Goal: Find specific page/section: Find specific page/section

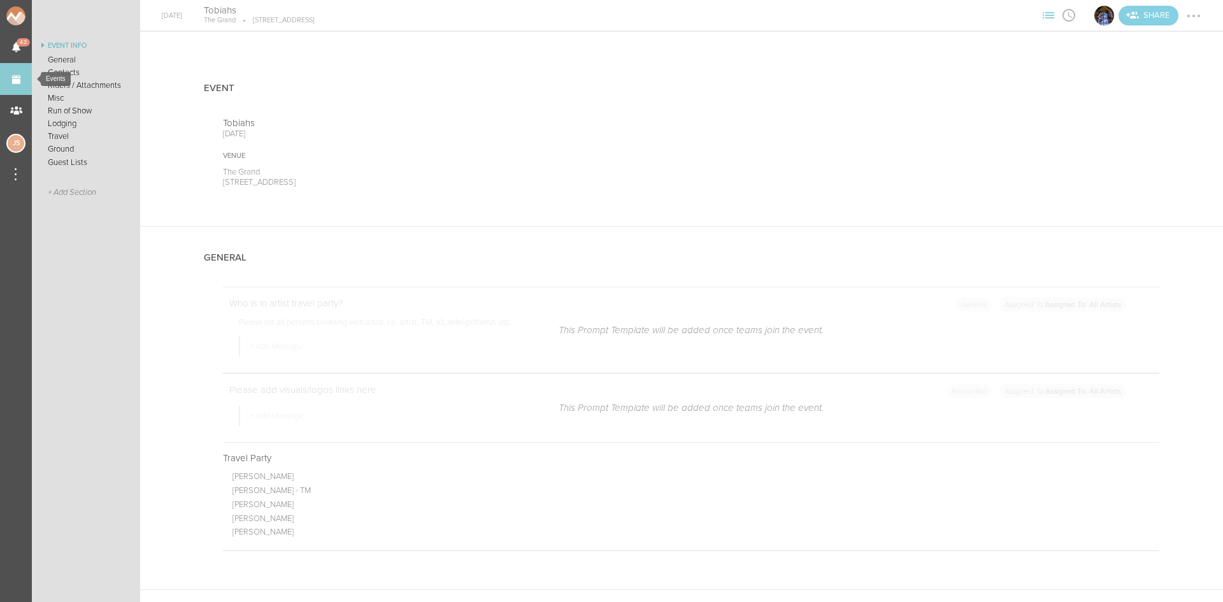
scroll to position [607, 0]
click at [18, 72] on link "Events" at bounding box center [16, 79] width 32 height 32
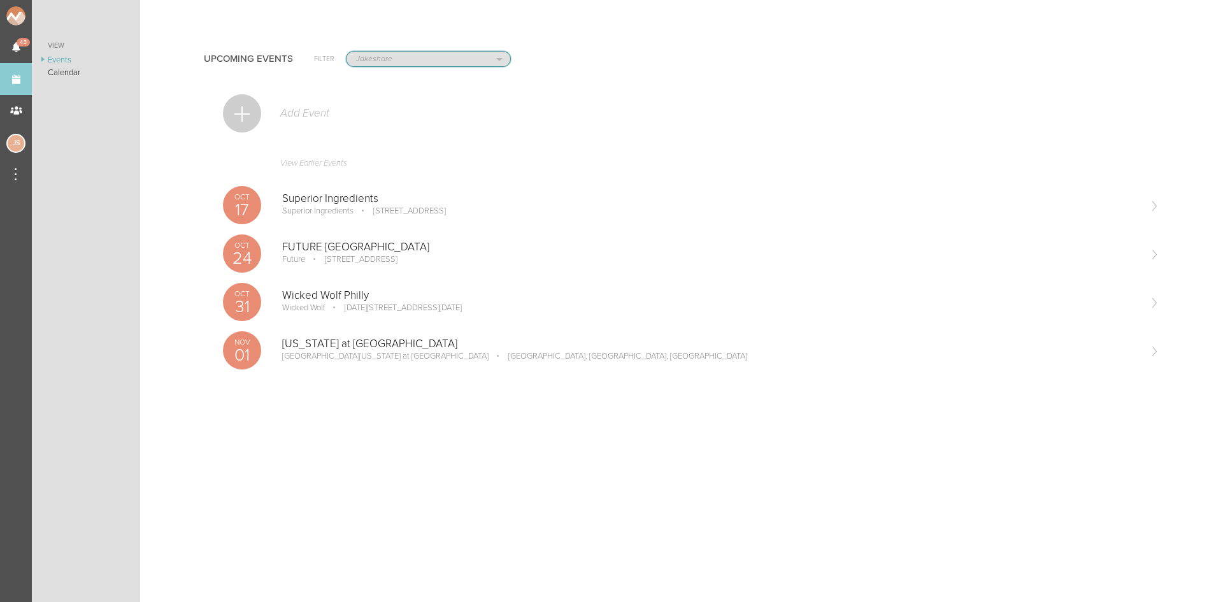
click at [383, 64] on select "All Teams Scorpion Bar FW Jakeshore Breakbomb bsmnt [PERSON_NAME] Z3LLA FWD [PE…" at bounding box center [428, 59] width 164 height 15
select select "0"
click at [346, 52] on select "All Teams Scorpion Bar FW Jakeshore Breakbomb bsmnt [PERSON_NAME] Z3LLA FWD [PE…" at bounding box center [428, 59] width 164 height 15
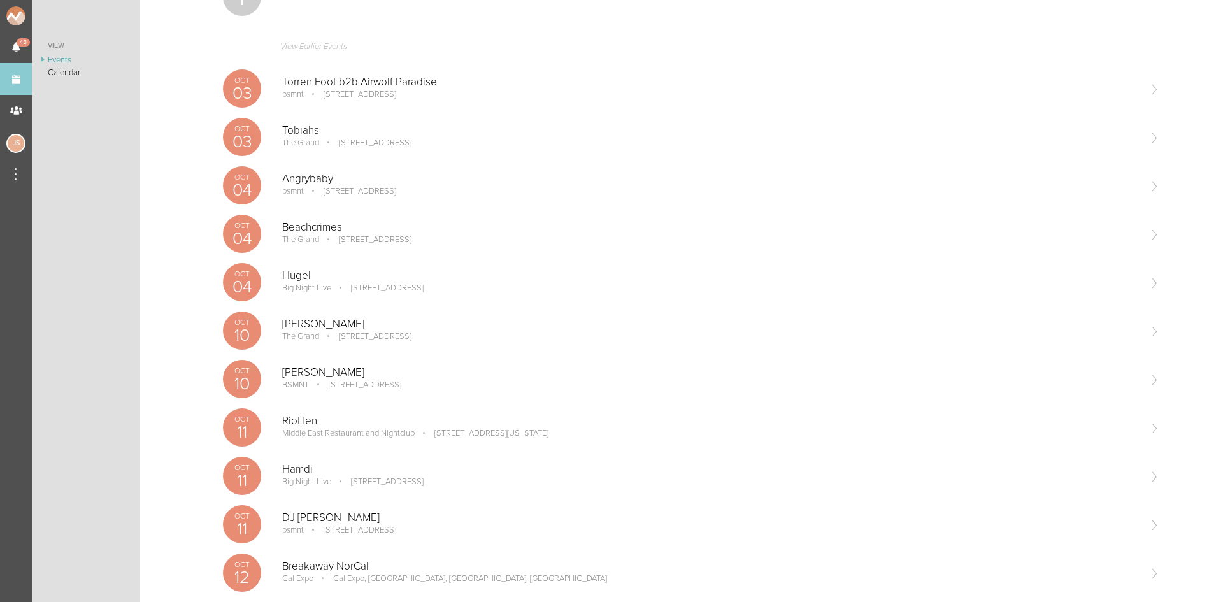
scroll to position [318, 0]
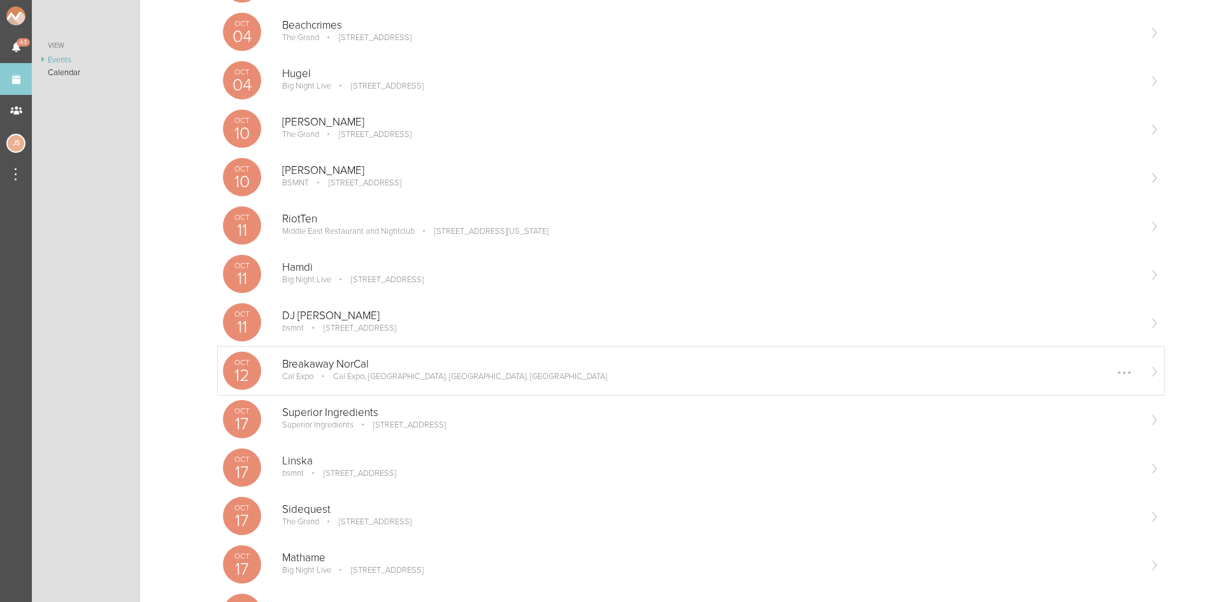
click at [323, 359] on p "Breakaway NorCal" at bounding box center [710, 364] width 856 height 13
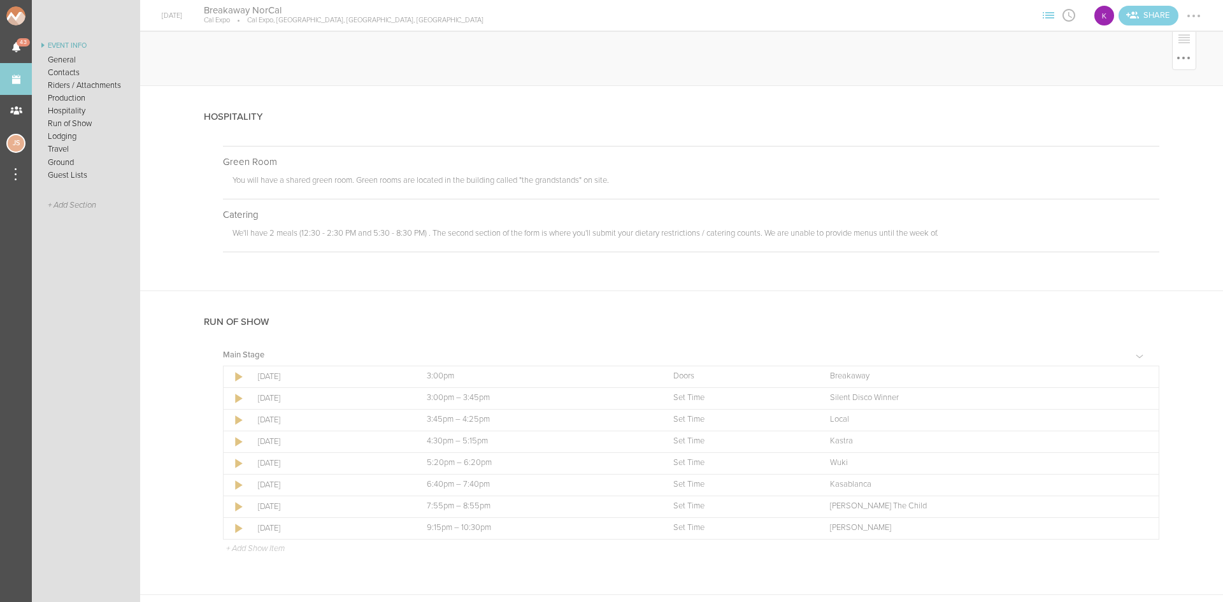
scroll to position [828, 0]
click at [24, 84] on link "Events" at bounding box center [16, 79] width 32 height 32
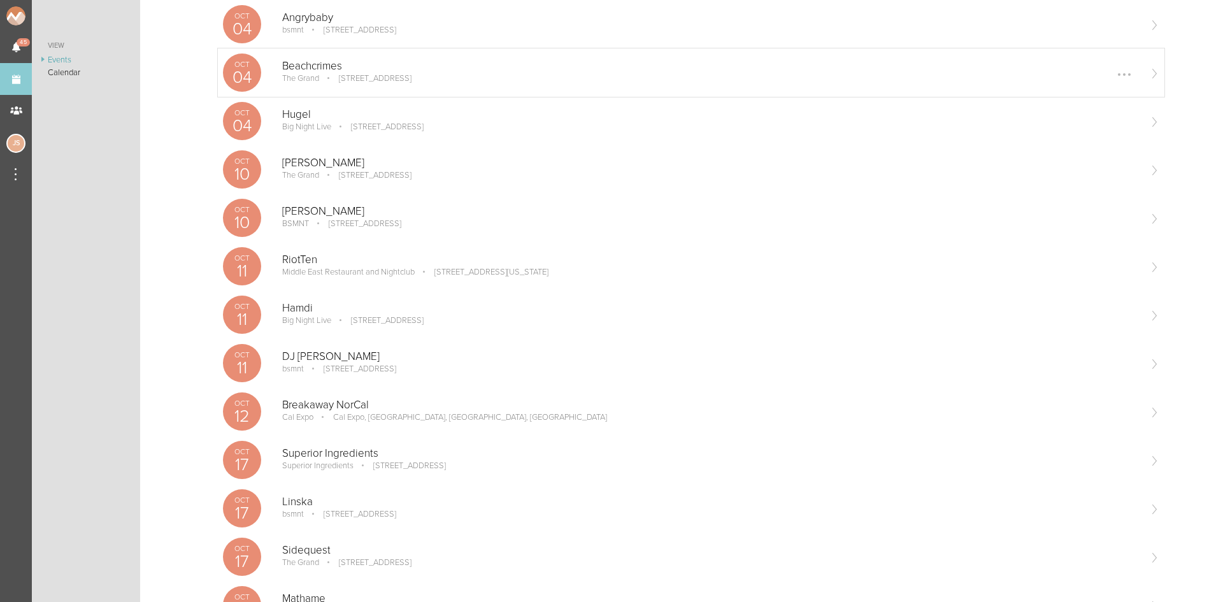
scroll to position [255, 0]
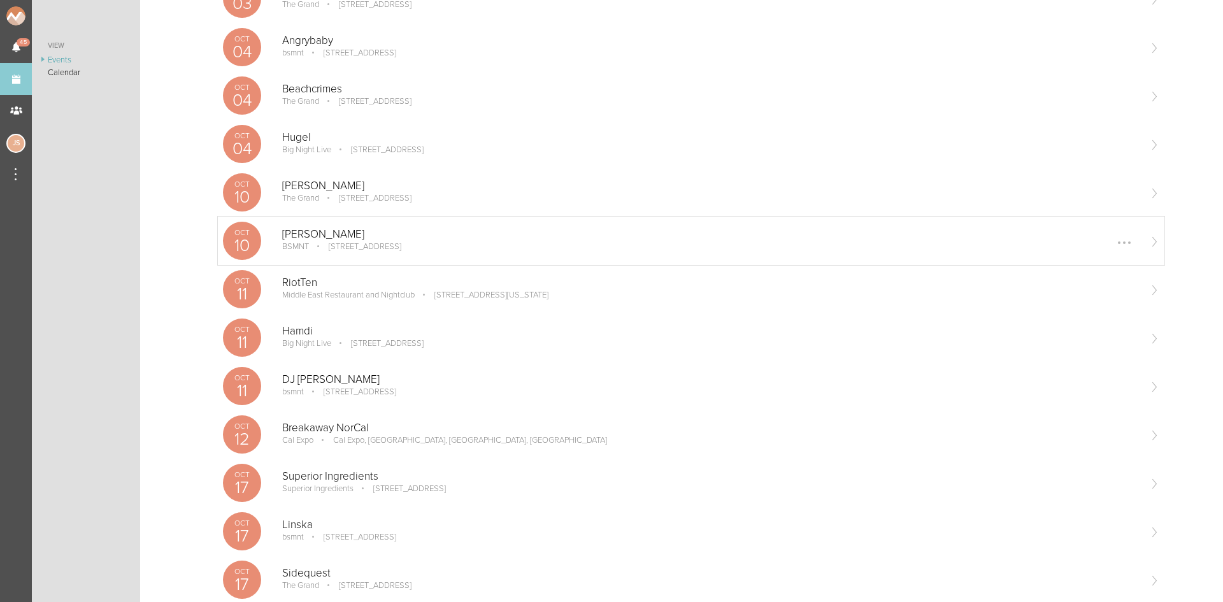
click at [359, 251] on p "100 Stuart St, Boston, MA 02116, USA" at bounding box center [356, 246] width 90 height 10
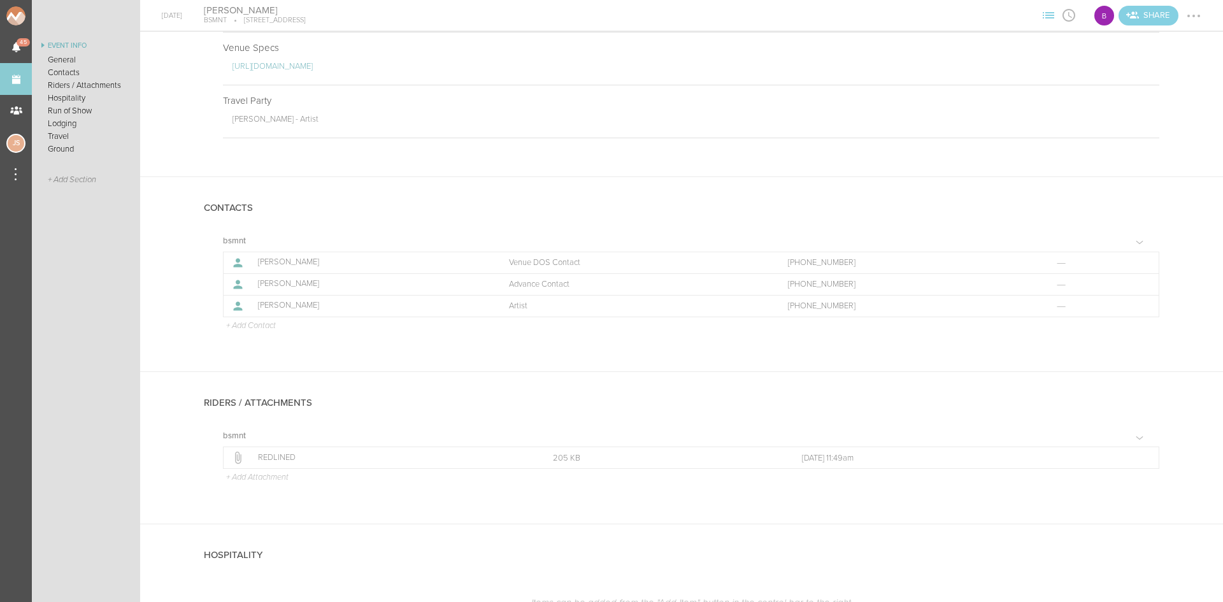
scroll to position [446, 0]
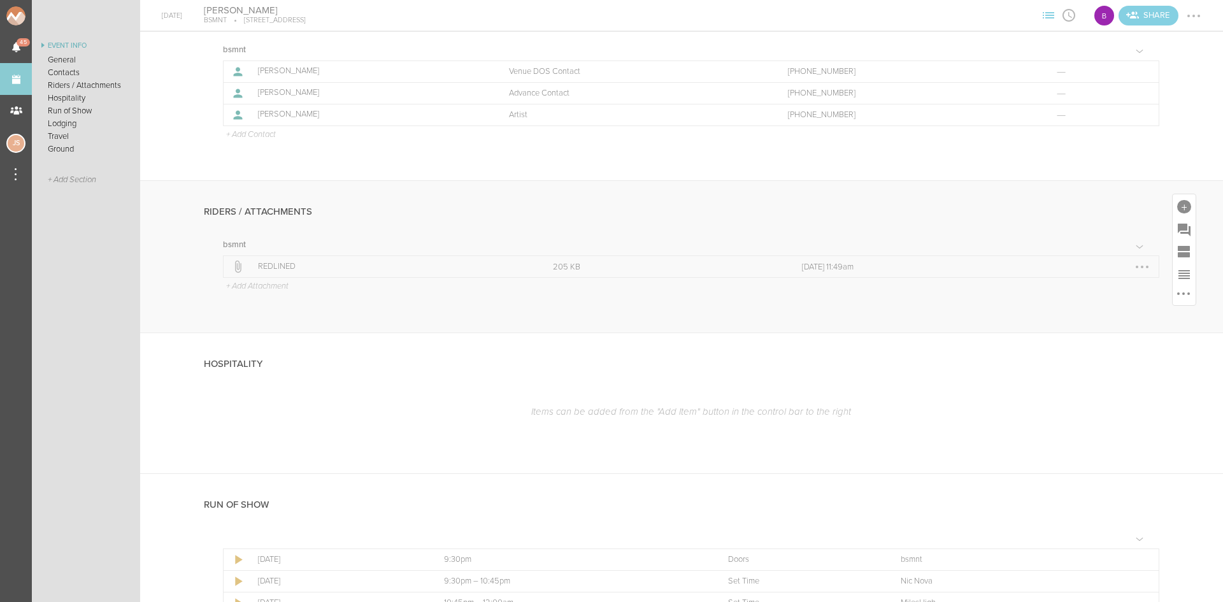
click at [287, 267] on p "REDLINED" at bounding box center [391, 267] width 267 height 10
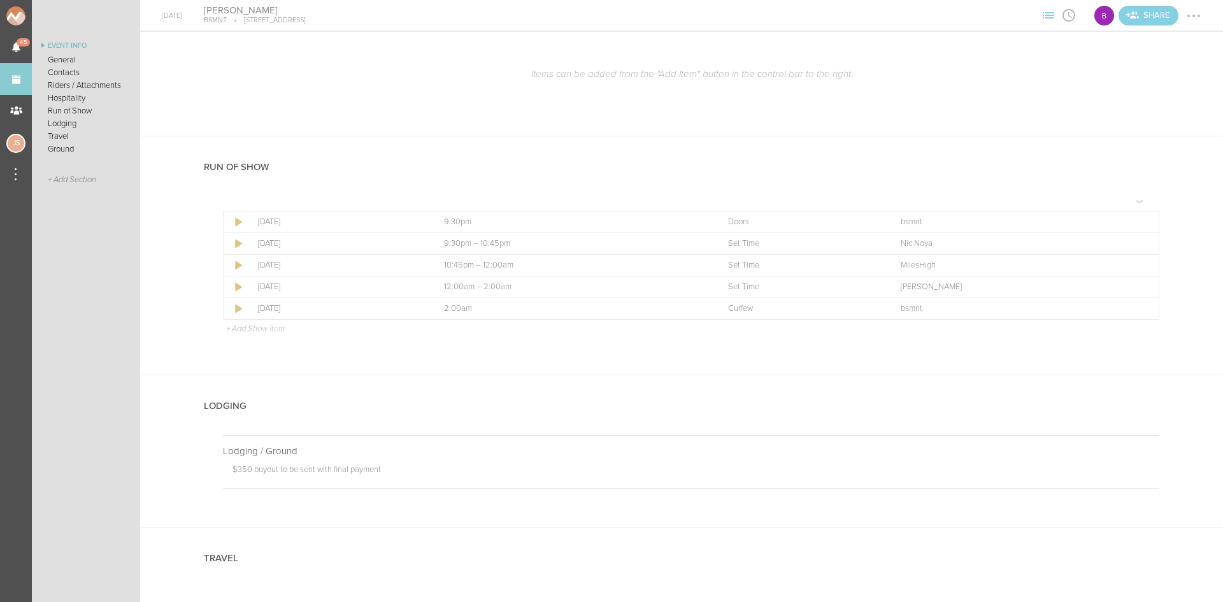
scroll to position [506, 0]
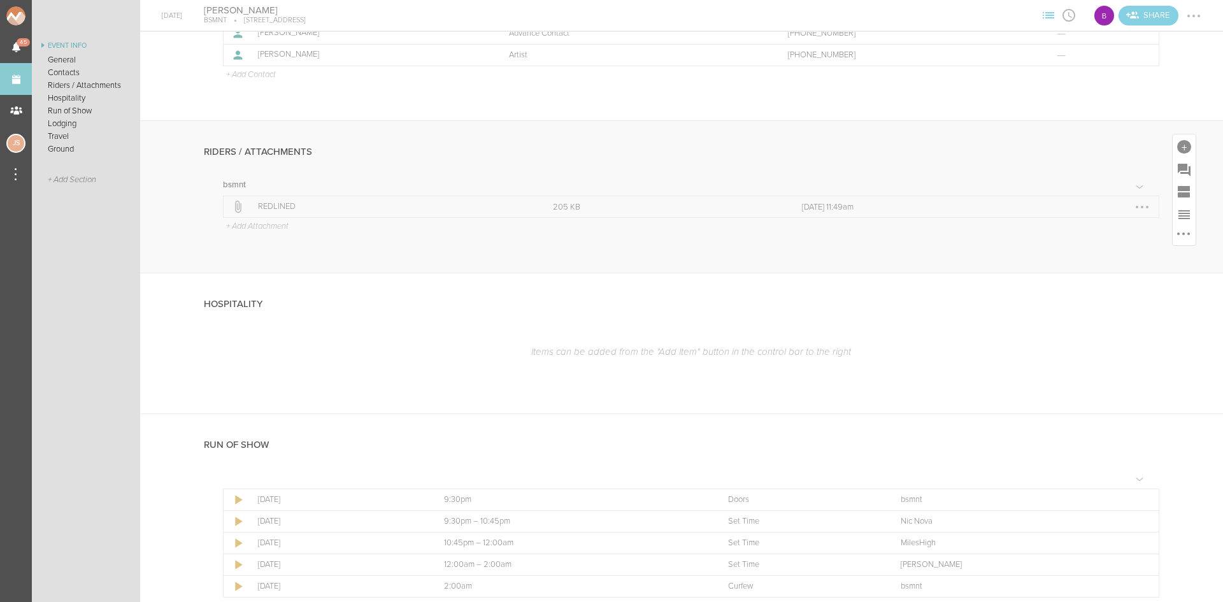
click at [337, 208] on p "REDLINED" at bounding box center [391, 207] width 267 height 10
